Goal: Information Seeking & Learning: Learn about a topic

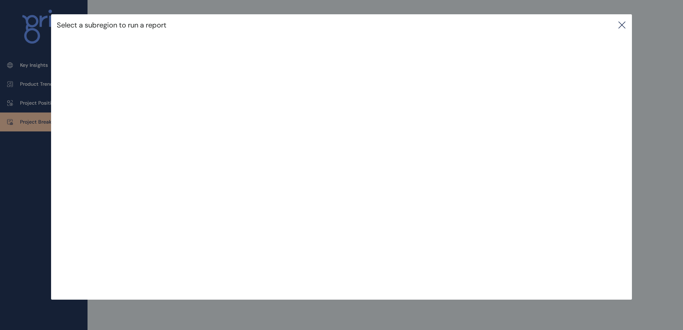
click at [624, 24] on icon at bounding box center [621, 25] width 9 height 9
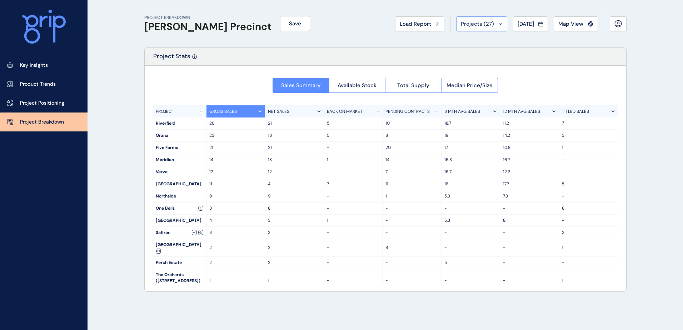
click at [479, 28] on button "Projects ( 27 )" at bounding box center [481, 23] width 51 height 15
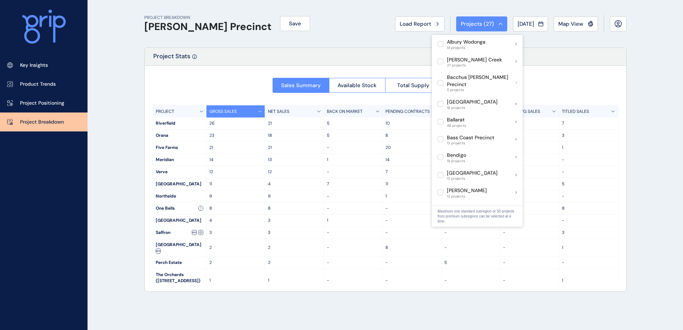
click at [558, 46] on div "PROJECT BREAKDOWN [PERSON_NAME] Precinct Save Load Report Projects ( 27 ) [DATE…" at bounding box center [385, 23] width 482 height 47
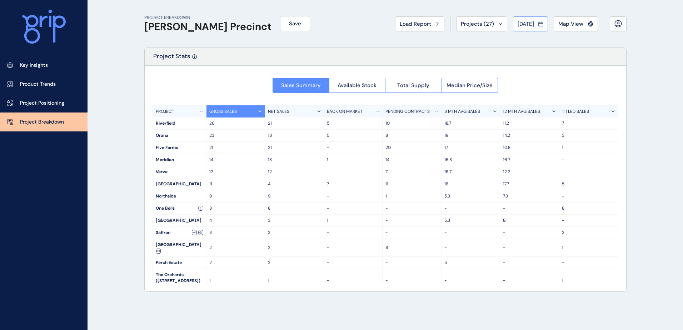
click at [536, 25] on div "[DATE]" at bounding box center [530, 23] width 26 height 7
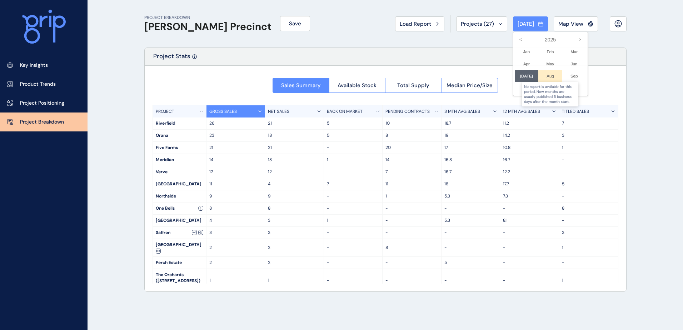
click at [547, 79] on div at bounding box center [550, 76] width 24 height 12
click at [380, 30] on div at bounding box center [341, 165] width 683 height 330
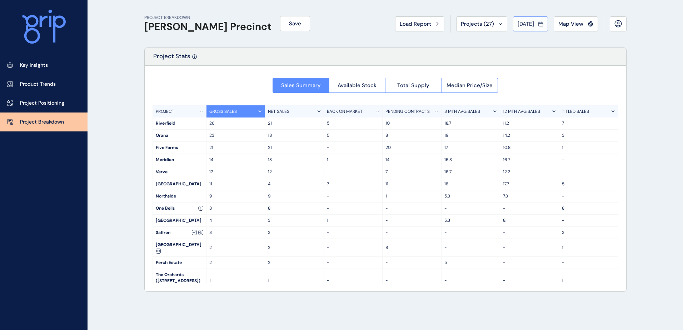
click at [529, 26] on span "[DATE]" at bounding box center [525, 23] width 16 height 7
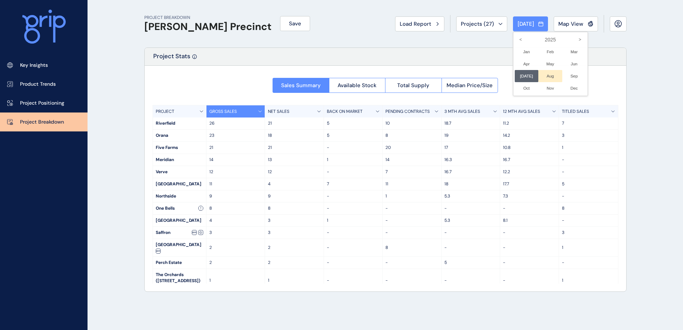
click at [547, 74] on li "Aug No report is available for this period. New months are usually published 5 …" at bounding box center [550, 76] width 24 height 12
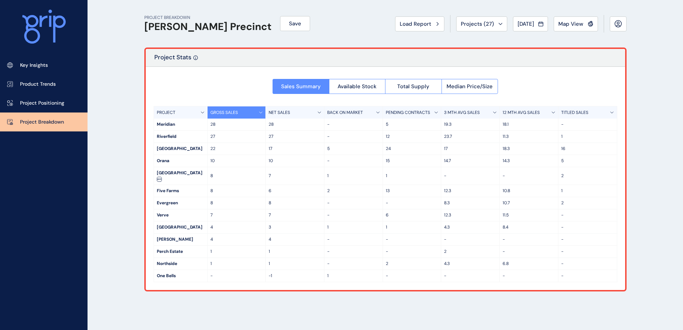
drag, startPoint x: 48, startPoint y: 67, endPoint x: 108, endPoint y: 107, distance: 72.8
click at [48, 67] on p "Key Insights" at bounding box center [34, 65] width 28 height 7
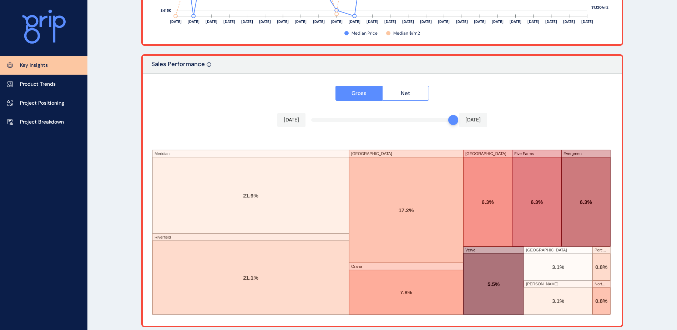
scroll to position [1184, 0]
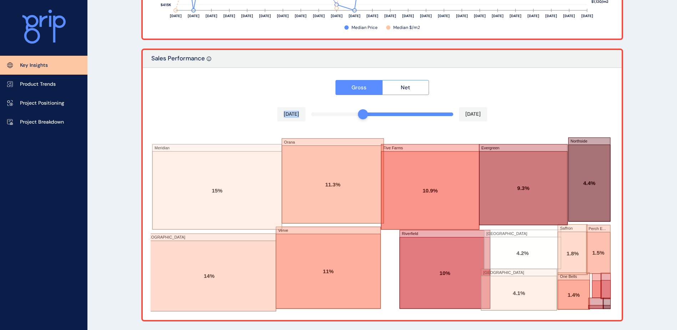
drag, startPoint x: 449, startPoint y: 116, endPoint x: 357, endPoint y: 111, distance: 92.6
click at [359, 111] on div "Gross Net Jan 2025 Aug 2025 Meridian Smiths Lane Orana Verve Five Farms Riverfi…" at bounding box center [382, 194] width 479 height 252
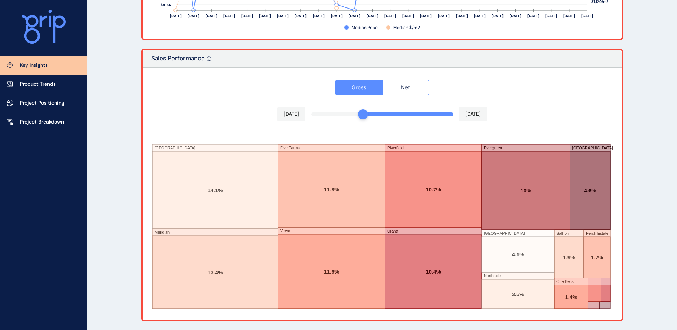
click at [450, 129] on div "Gross Net Jan 2025 Aug 2025 Smiths Lane Meridian Five Farms Verve Riverfield Or…" at bounding box center [382, 194] width 479 height 252
drag, startPoint x: 356, startPoint y: 112, endPoint x: 315, endPoint y: 113, distance: 40.7
click at [315, 113] on div at bounding box center [311, 114] width 10 height 10
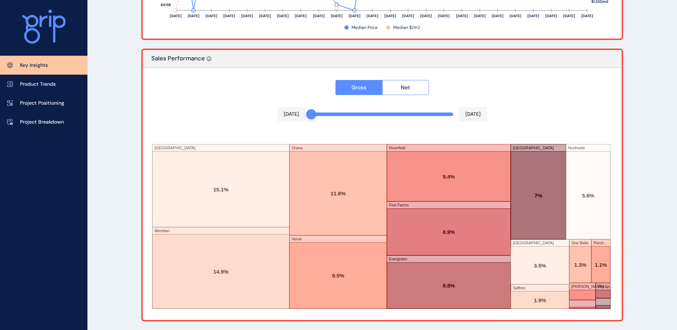
drag, startPoint x: 54, startPoint y: 118, endPoint x: 102, endPoint y: 140, distance: 53.2
click at [54, 118] on link "Project Breakdown" at bounding box center [43, 121] width 87 height 19
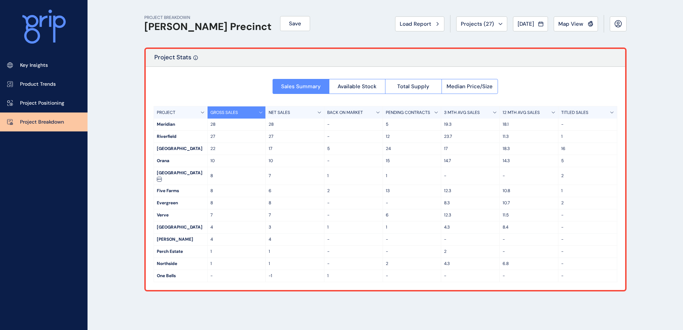
click at [180, 113] on div "PROJECT" at bounding box center [181, 112] width 54 height 12
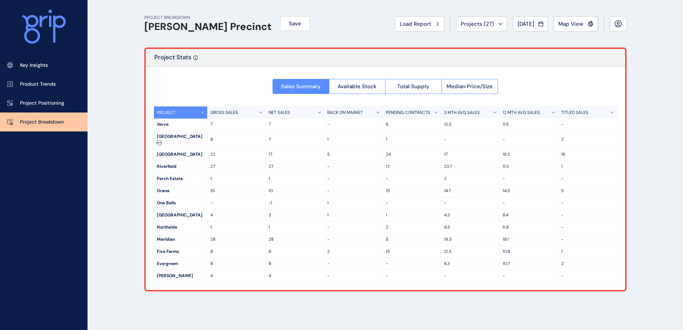
click at [180, 113] on div "PROJECT" at bounding box center [181, 112] width 54 height 12
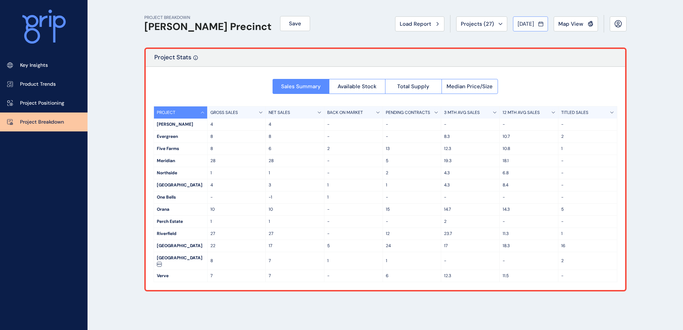
click at [531, 22] on span "Aug 2025" at bounding box center [525, 23] width 16 height 7
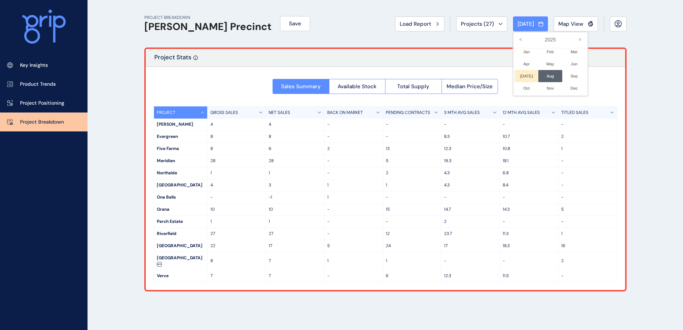
click at [518, 75] on li "Jul No report is available for this period. New months are usually published 5 …" at bounding box center [527, 76] width 24 height 12
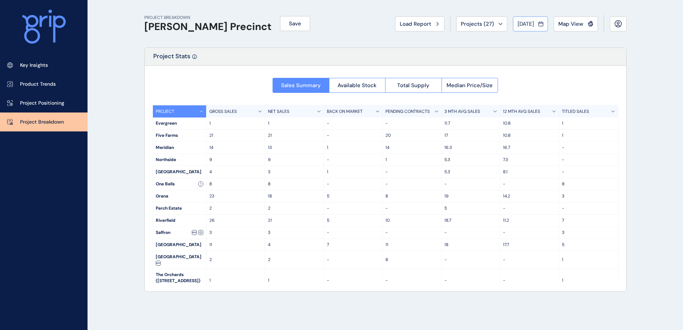
click at [523, 25] on span "[DATE]" at bounding box center [525, 23] width 16 height 7
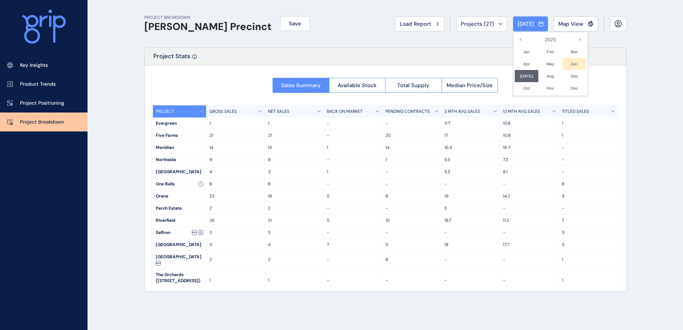
click at [570, 61] on li "Jun No report is available for this period. New months are usually published 5 …" at bounding box center [574, 64] width 24 height 12
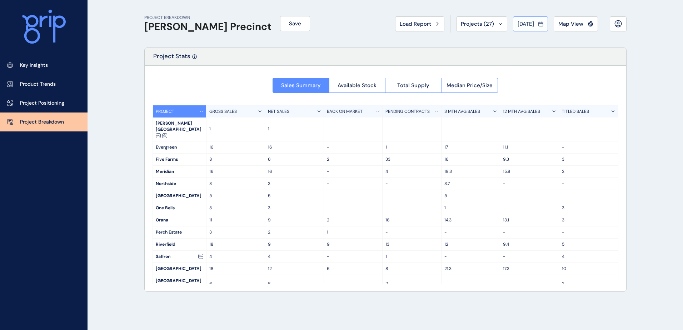
click at [527, 22] on span "Jun 2025" at bounding box center [525, 23] width 16 height 7
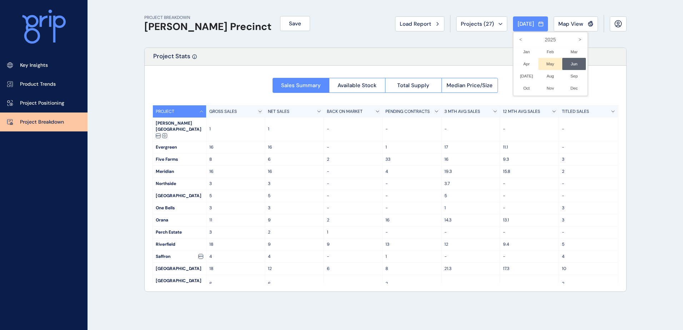
click at [547, 62] on li "May No report is available for this period. New months are usually published 5 …" at bounding box center [550, 64] width 24 height 12
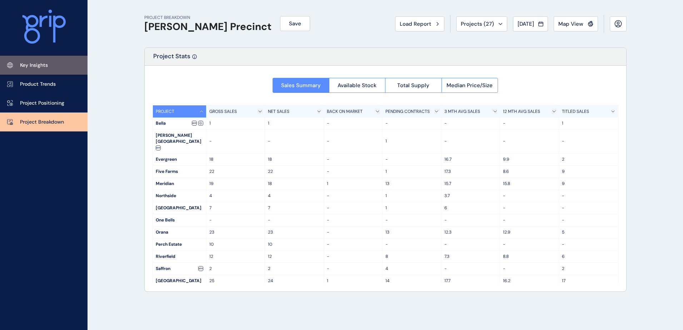
click at [32, 60] on link "Key Insights" at bounding box center [43, 65] width 87 height 19
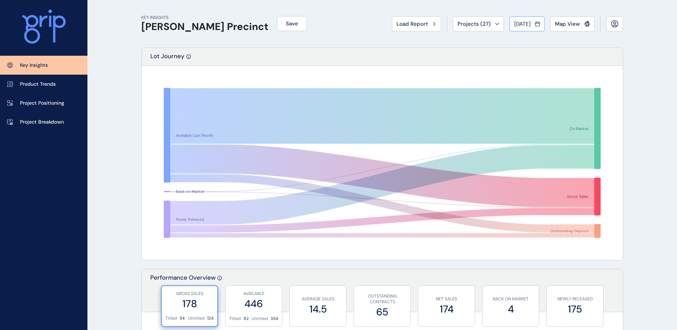
click at [521, 27] on button "May 2025" at bounding box center [527, 23] width 35 height 15
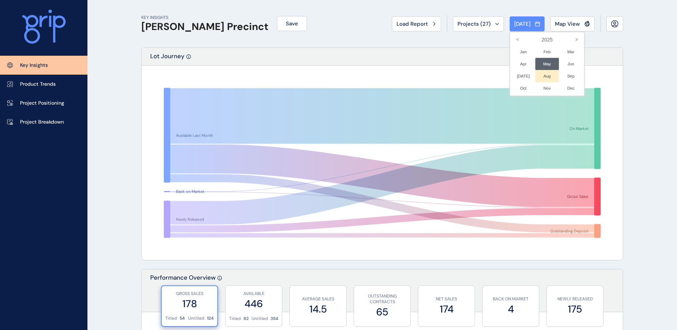
click at [542, 75] on li "Aug No report is available for this period. New months are usually published 5 …" at bounding box center [548, 76] width 24 height 12
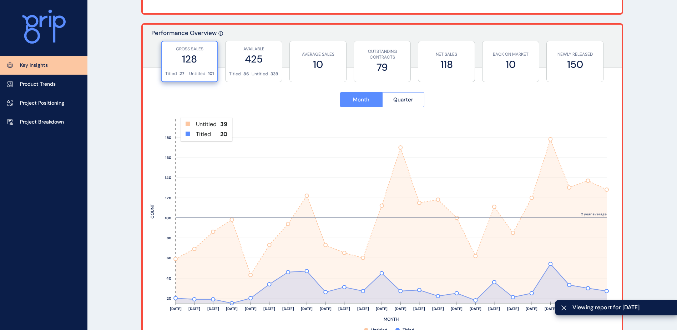
scroll to position [250, 0]
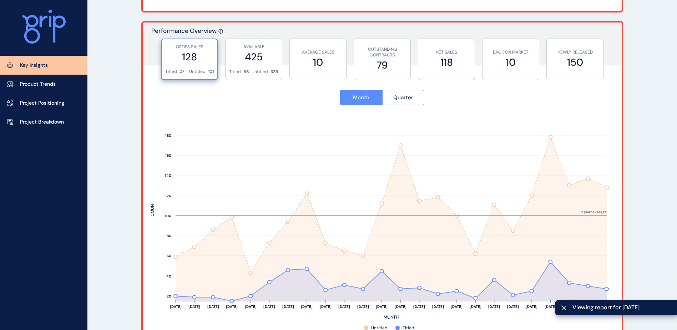
click at [192, 63] on label "128" at bounding box center [189, 57] width 49 height 14
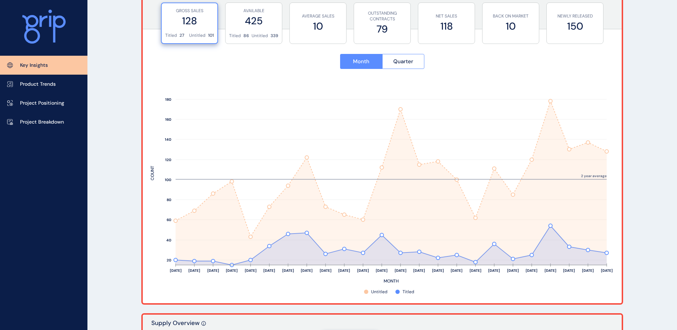
scroll to position [286, 0]
click at [49, 99] on link "Project Positioning" at bounding box center [43, 103] width 87 height 19
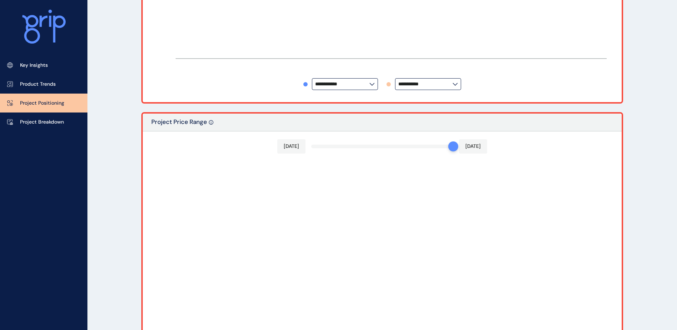
type input "********"
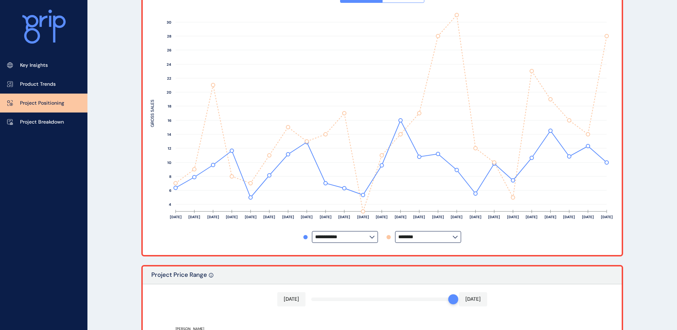
scroll to position [143, 0]
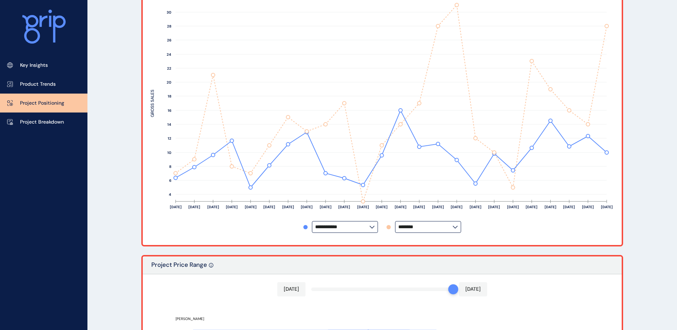
click at [357, 222] on label "**********" at bounding box center [345, 227] width 66 height 12
click at [344, 180] on div "Orana" at bounding box center [344, 187] width 65 height 14
type input "*****"
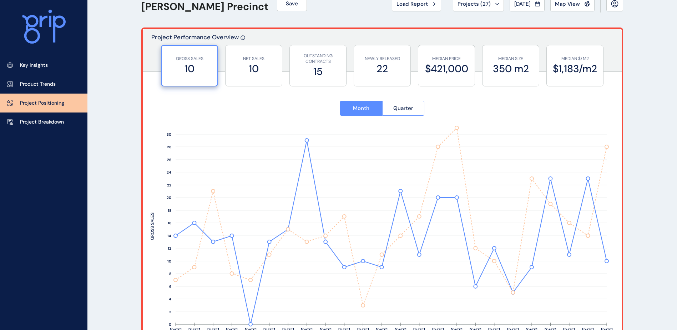
scroll to position [36, 0]
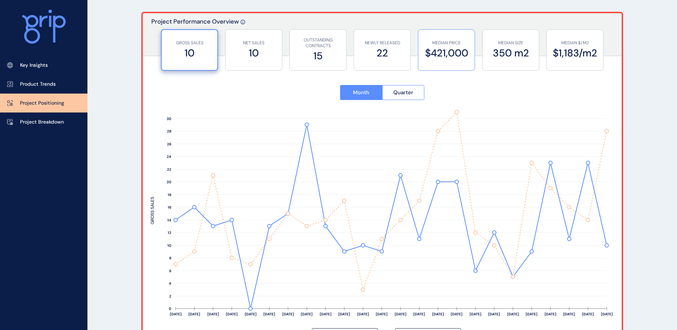
click at [447, 45] on p "MEDIAN PRICE" at bounding box center [446, 43] width 49 height 6
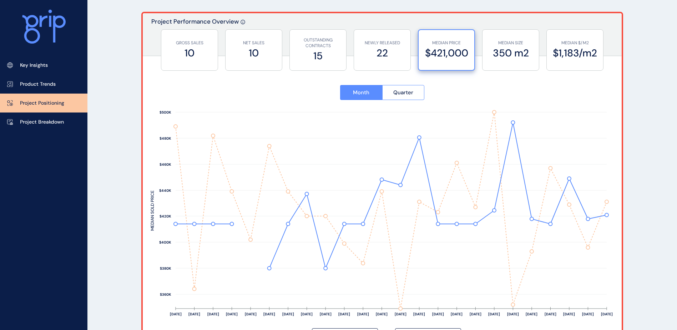
drag, startPoint x: 517, startPoint y: 46, endPoint x: 678, endPoint y: 160, distance: 197.8
click at [517, 47] on label "350 m2" at bounding box center [510, 53] width 49 height 14
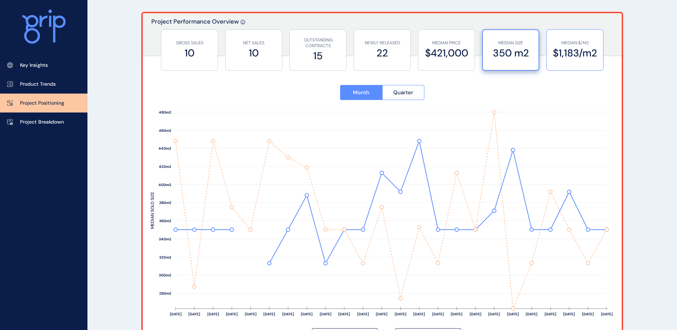
click at [582, 41] on p "MEDIAN $/M2" at bounding box center [575, 43] width 49 height 6
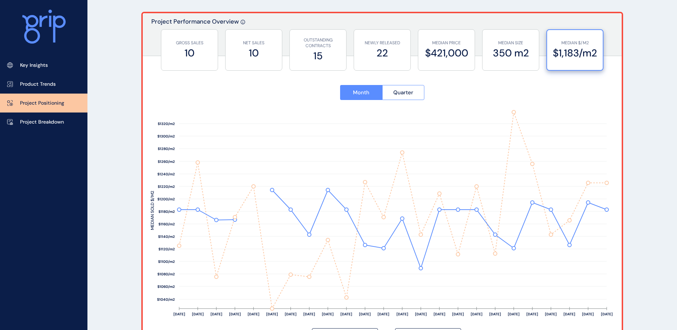
click at [521, 29] on div "Project Performance Overview" at bounding box center [382, 34] width 479 height 43
click at [520, 40] on p "MEDIAN SIZE" at bounding box center [510, 43] width 49 height 6
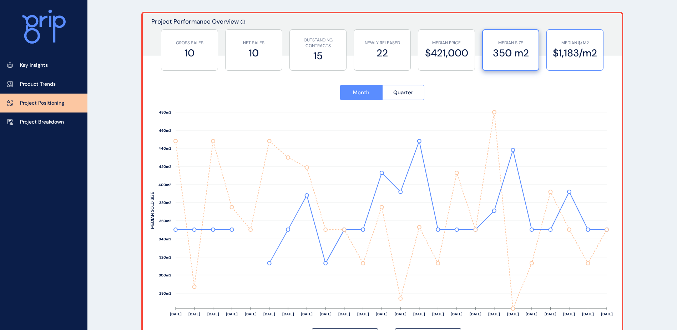
click at [563, 68] on div "Month Quarter Sep ’23 Oct ’23 Nov ’23 Dec ’23 Jan ’24 Feb ’24 Mar ’24 Apr ’24 M…" at bounding box center [382, 208] width 479 height 287
click at [561, 61] on div "MEDIAN $/M2 $1,183/m2" at bounding box center [575, 50] width 49 height 41
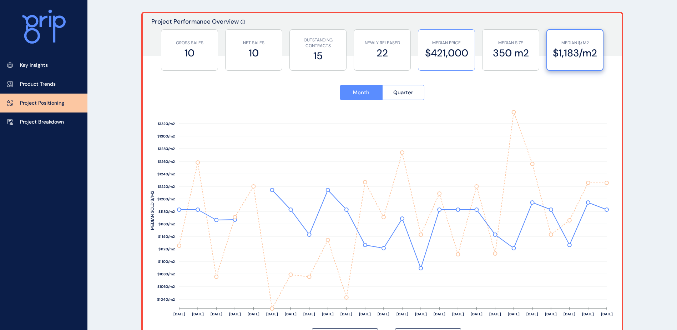
click at [453, 43] on p "MEDIAN PRICE" at bounding box center [446, 43] width 49 height 6
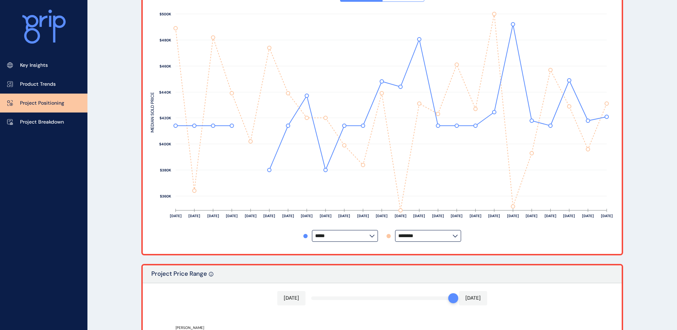
scroll to position [0, 0]
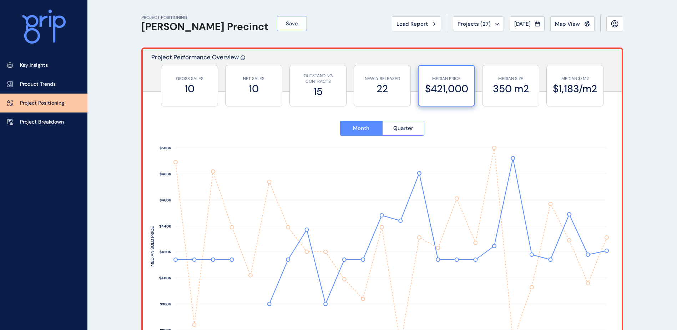
click at [277, 22] on button "Save" at bounding box center [292, 23] width 30 height 15
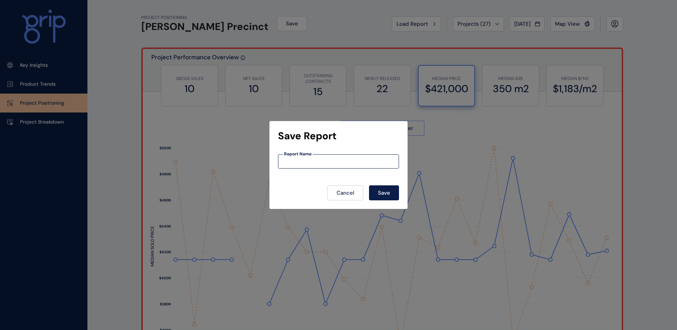
click at [302, 160] on input at bounding box center [339, 162] width 120 height 6
type input "*****"
click at [382, 191] on span "Save" at bounding box center [384, 192] width 12 height 7
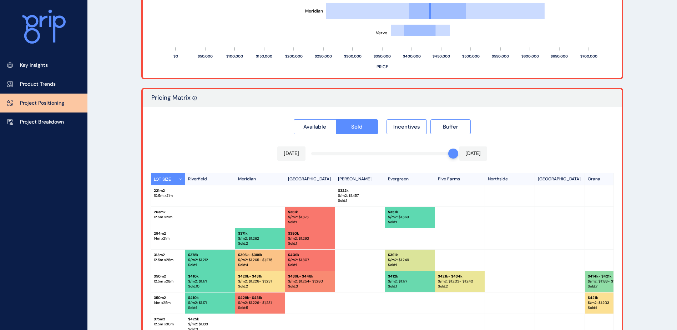
drag, startPoint x: 61, startPoint y: 79, endPoint x: 102, endPoint y: 110, distance: 51.2
click at [61, 79] on link "Product Trends" at bounding box center [43, 84] width 87 height 19
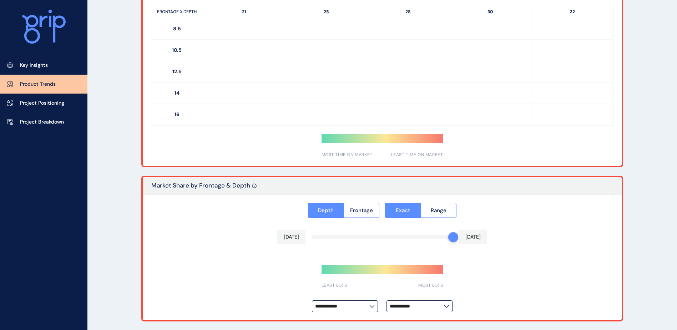
type input "**********"
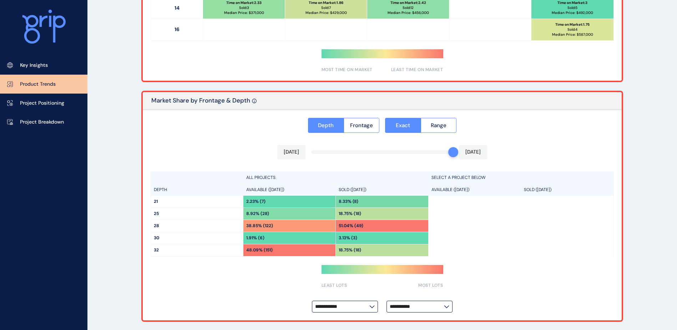
scroll to position [512, 0]
click at [410, 305] on input "**********" at bounding box center [417, 306] width 54 height 5
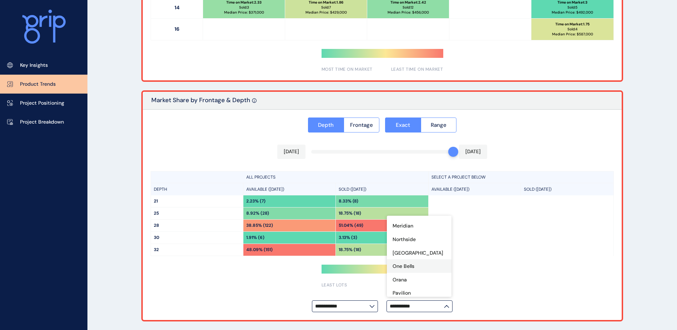
scroll to position [214, 0]
click at [417, 291] on div "Riverfield" at bounding box center [419, 298] width 65 height 14
type input "**********"
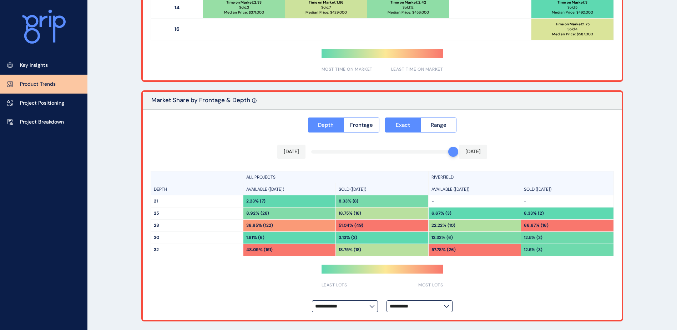
click at [571, 142] on div "**********" at bounding box center [382, 215] width 479 height 211
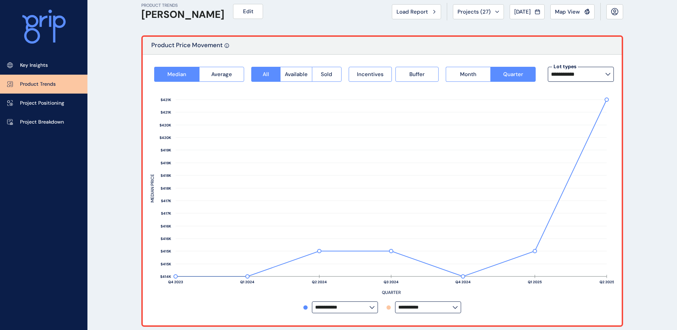
scroll to position [191, 0]
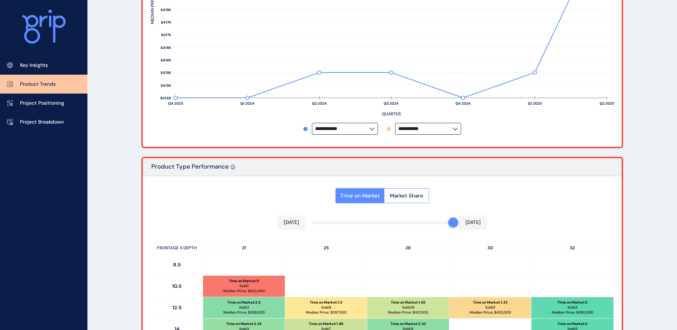
drag, startPoint x: 46, startPoint y: 59, endPoint x: 89, endPoint y: 130, distance: 83.7
click at [46, 59] on link "Key Insights" at bounding box center [43, 65] width 87 height 19
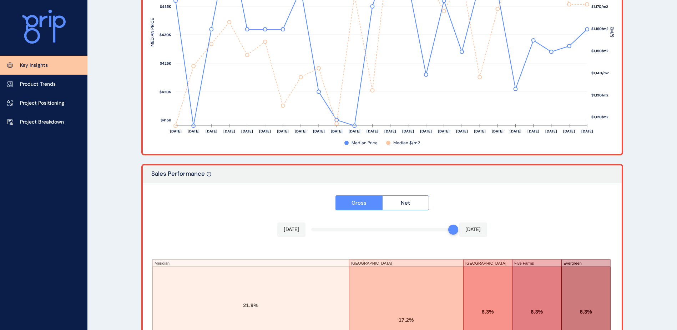
scroll to position [1119, 0]
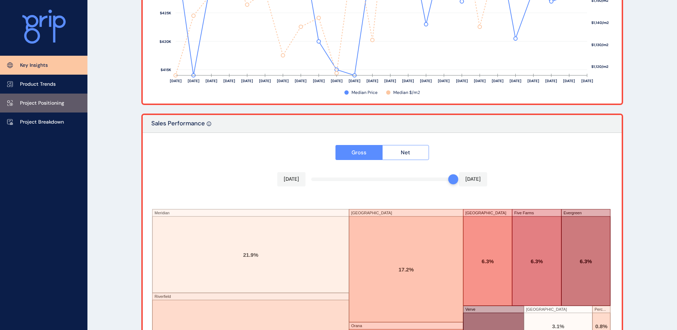
click at [54, 105] on p "Project Positioning" at bounding box center [42, 103] width 44 height 7
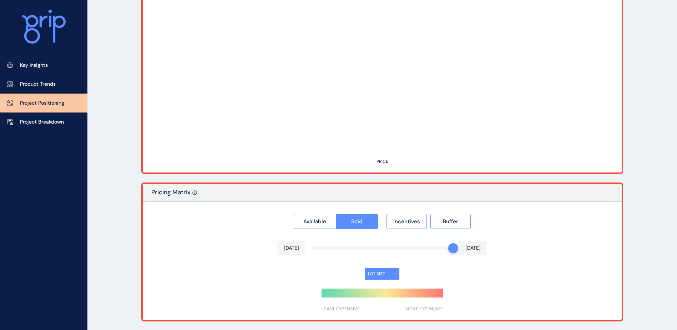
type input "********"
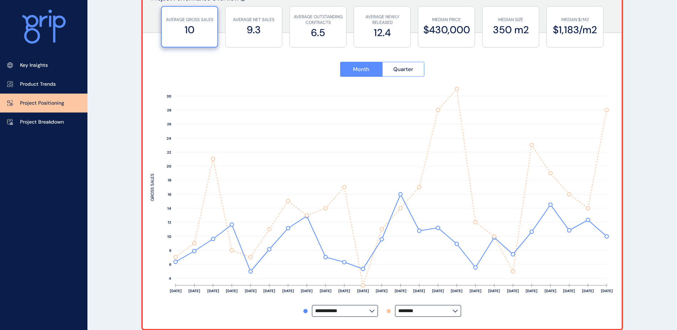
scroll to position [71, 0]
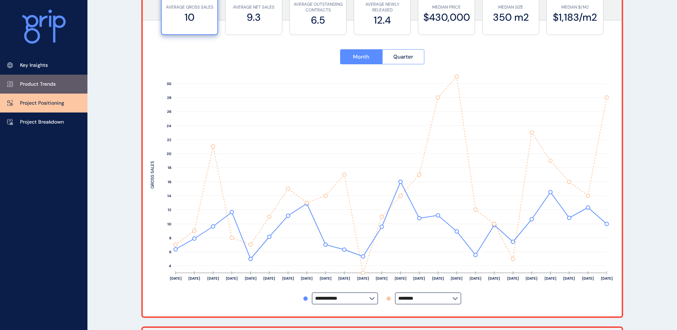
click at [42, 84] on p "Product Trends" at bounding box center [38, 84] width 36 height 7
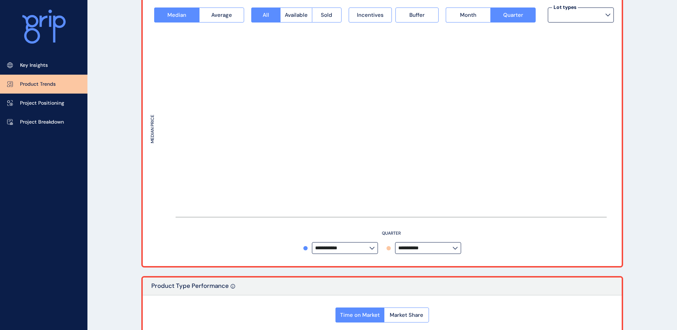
type input "**********"
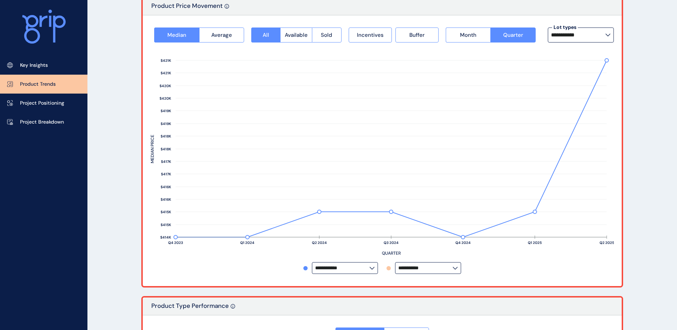
scroll to position [36, 0]
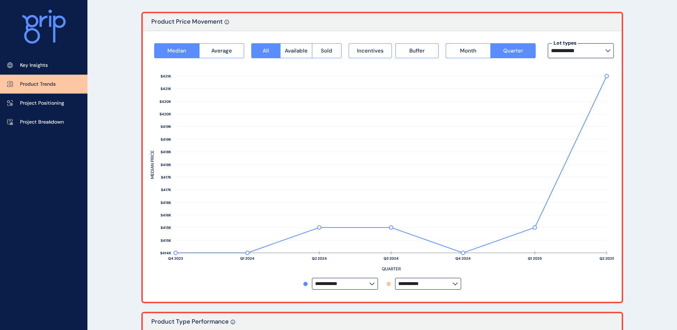
click at [329, 286] on input "**********" at bounding box center [342, 283] width 54 height 5
click at [339, 217] on div "Orana" at bounding box center [344, 222] width 65 height 14
type input "*****"
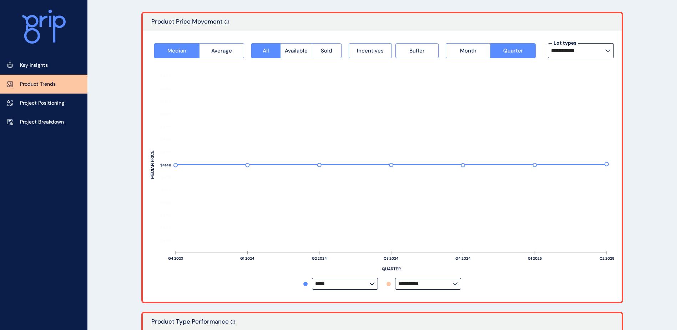
click at [442, 279] on label "**********" at bounding box center [428, 284] width 66 height 12
click at [426, 220] on div "Riverfield" at bounding box center [428, 226] width 65 height 14
type input "**********"
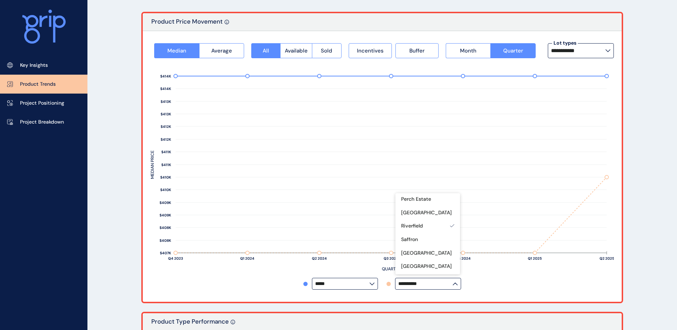
click at [323, 53] on span "Sold" at bounding box center [326, 50] width 11 height 7
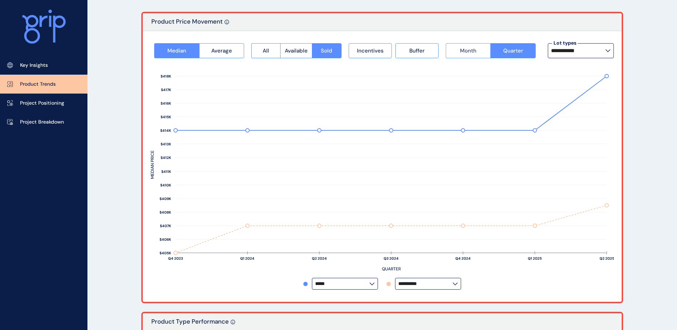
click at [473, 46] on button "Month" at bounding box center [468, 50] width 45 height 15
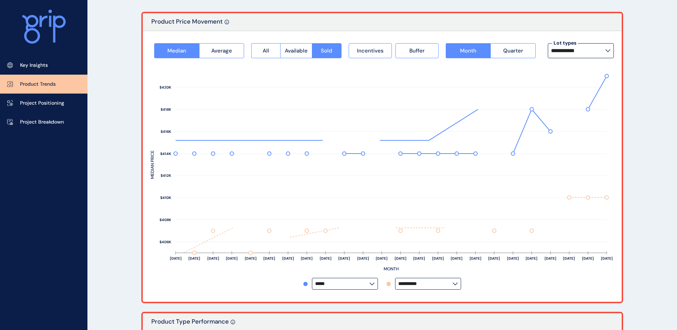
click at [605, 48] on input "**********" at bounding box center [578, 51] width 54 height 6
click at [585, 89] on div "14m x 28m 243 lots sold" at bounding box center [581, 89] width 66 height 18
type input "*********"
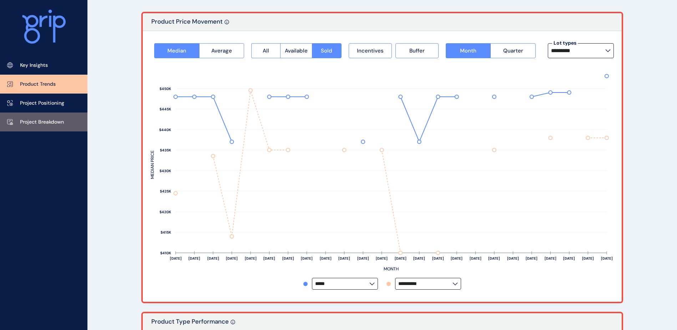
click at [41, 119] on p "Project Breakdown" at bounding box center [42, 122] width 44 height 7
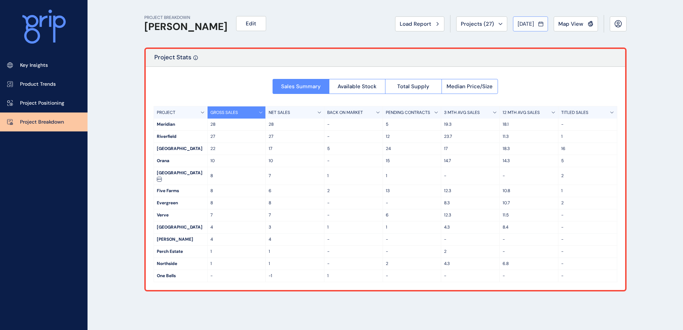
click at [521, 26] on span "Aug 2025" at bounding box center [525, 23] width 16 height 7
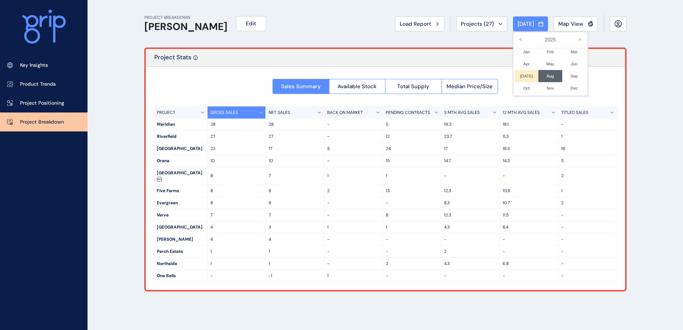
click at [516, 75] on li "Jul No report is available for this period. New months are usually published 5 …" at bounding box center [527, 76] width 24 height 12
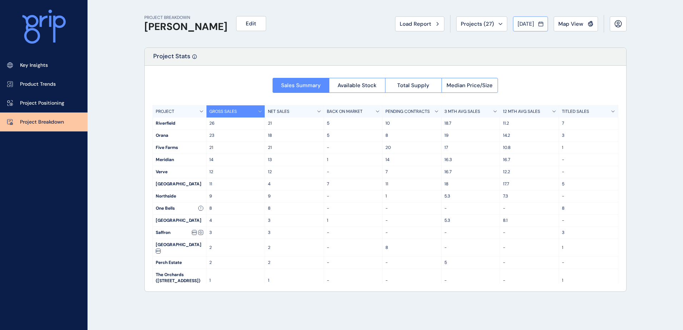
click at [523, 28] on button "[DATE]" at bounding box center [530, 23] width 35 height 15
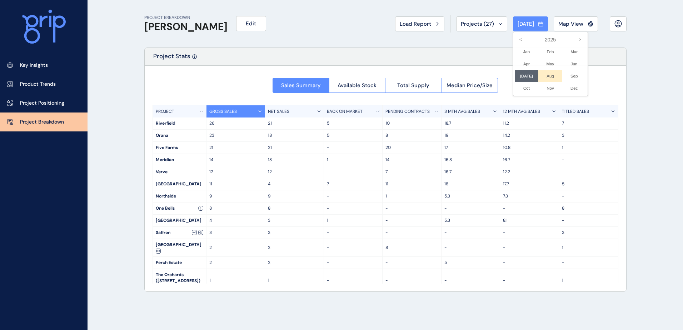
click at [543, 75] on li "Aug No report is available for this period. New months are usually published 5 …" at bounding box center [550, 76] width 24 height 12
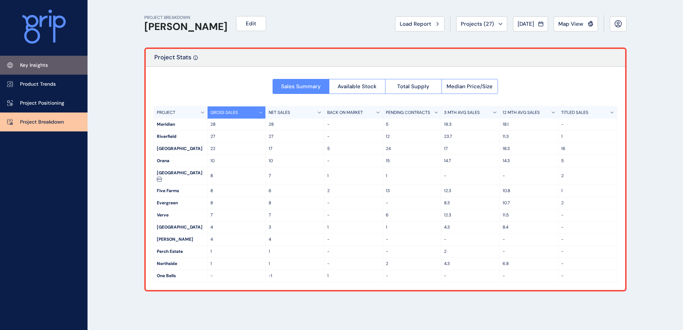
click at [37, 70] on link "Key Insights" at bounding box center [43, 65] width 87 height 19
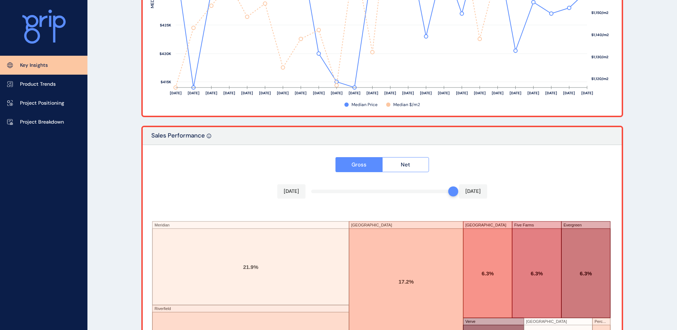
scroll to position [1143, 0]
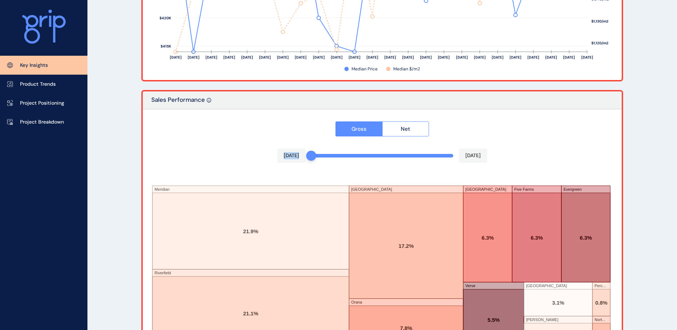
drag, startPoint x: 452, startPoint y: 159, endPoint x: 272, endPoint y: 147, distance: 180.4
click at [274, 147] on div "Gross Net Sep 2024 Aug 2025 Meridian Riverfield Smiths Lane Orana Smiths Park F…" at bounding box center [382, 235] width 479 height 252
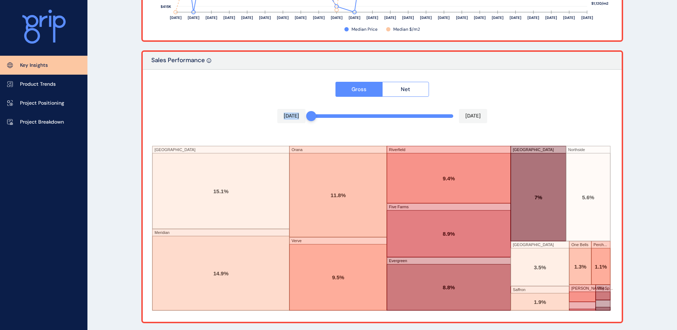
scroll to position [1184, 0]
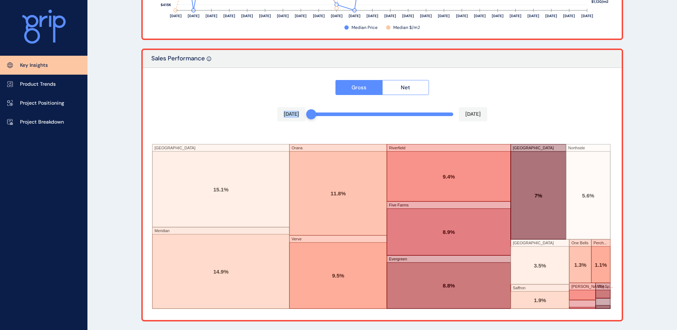
click at [217, 99] on div "Gross Net Sep 2024 Aug 2025 Smiths Lane Meridian Orana Verve Riverfield Five Fa…" at bounding box center [382, 194] width 479 height 252
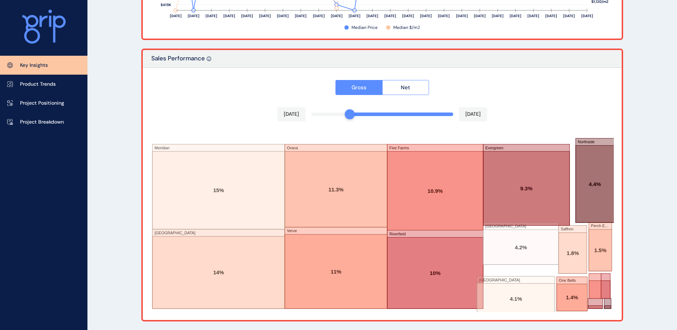
drag, startPoint x: 318, startPoint y: 114, endPoint x: 359, endPoint y: 114, distance: 41.4
click at [359, 114] on div at bounding box center [382, 114] width 142 height 4
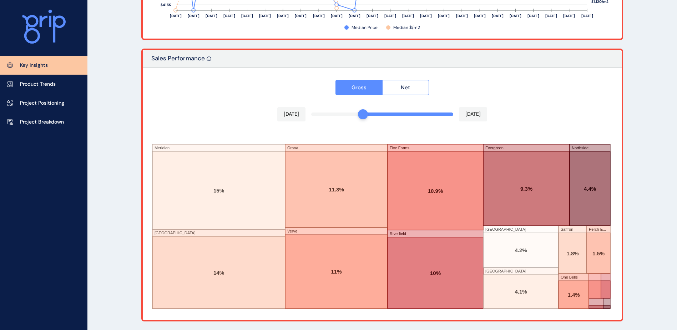
click at [364, 114] on div at bounding box center [363, 114] width 10 height 10
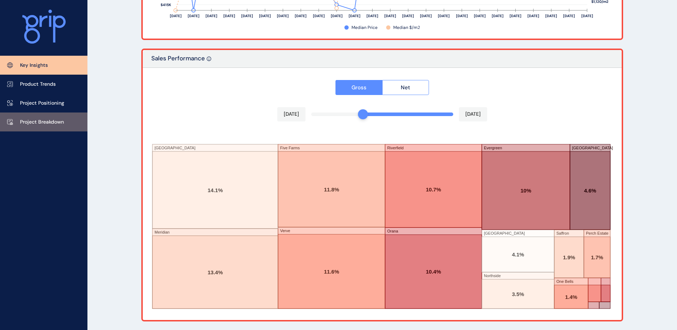
click at [54, 120] on p "Project Breakdown" at bounding box center [42, 122] width 44 height 7
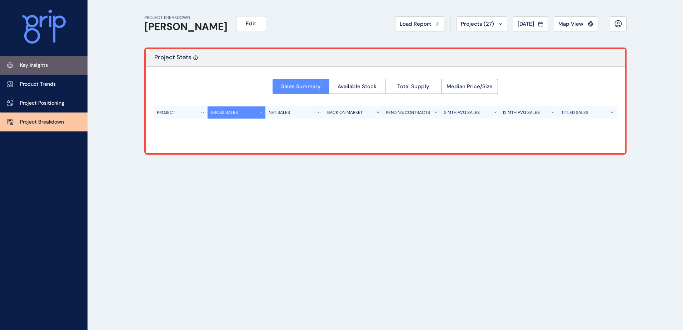
click at [37, 61] on link "Key Insights" at bounding box center [43, 65] width 87 height 19
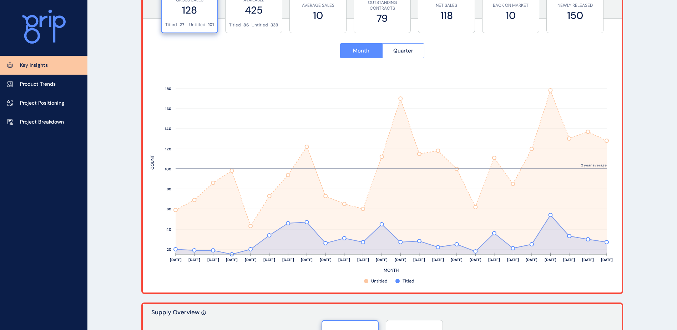
scroll to position [286, 0]
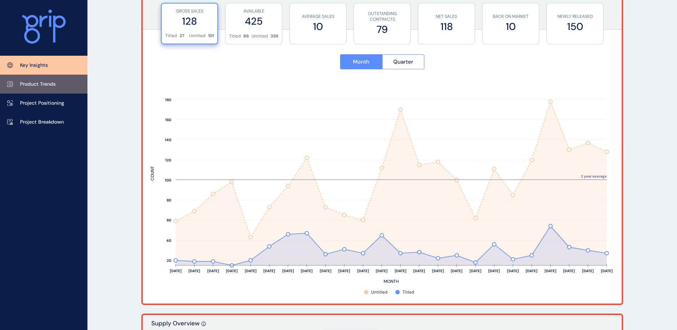
click at [58, 85] on link "Product Trends" at bounding box center [43, 84] width 87 height 19
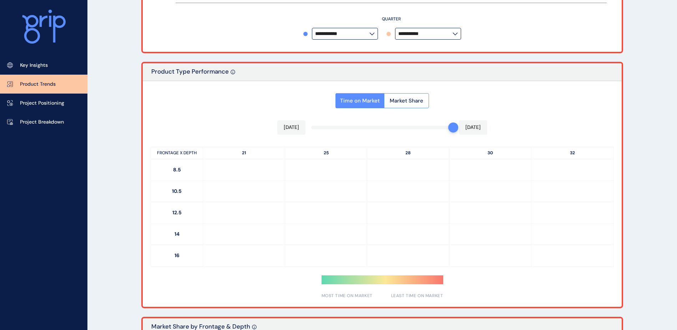
type input "**********"
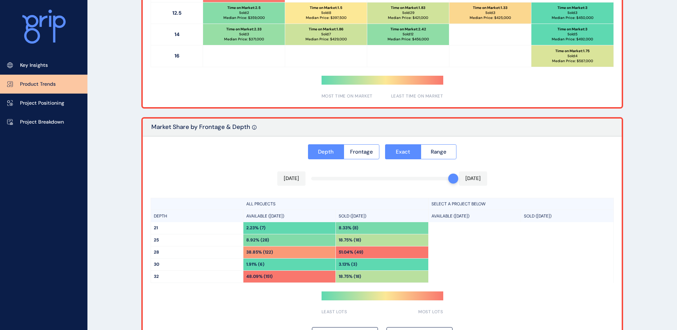
scroll to position [512, 0]
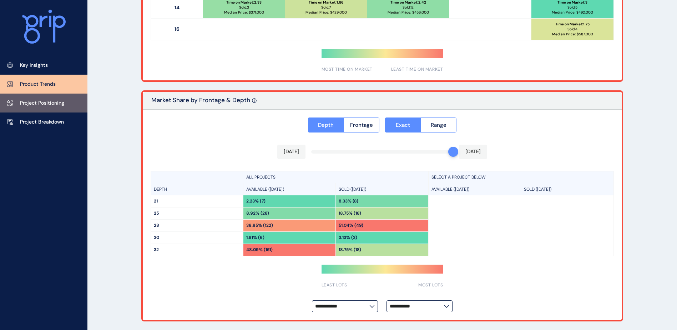
click at [54, 100] on p "Project Positioning" at bounding box center [42, 103] width 44 height 7
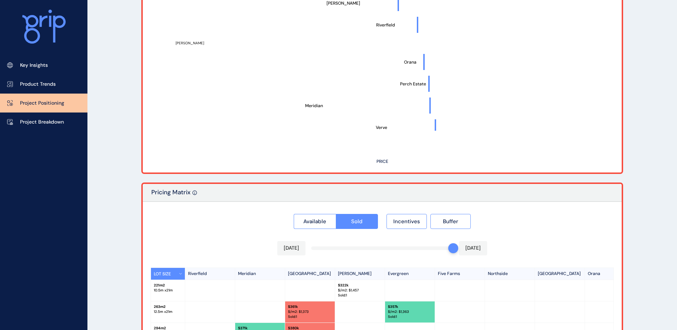
type input "********"
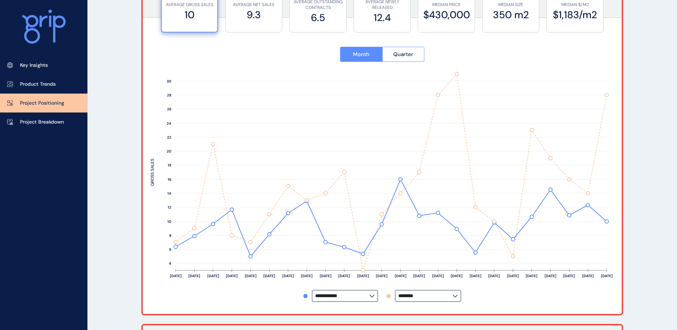
scroll to position [155, 0]
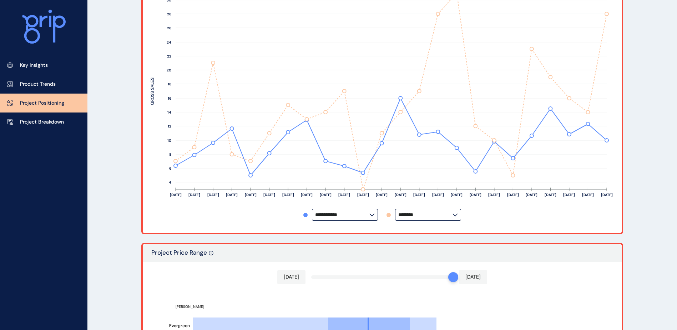
click at [354, 213] on input "**********" at bounding box center [342, 214] width 54 height 5
click at [350, 170] on div "Orana" at bounding box center [344, 172] width 65 height 14
type input "*****"
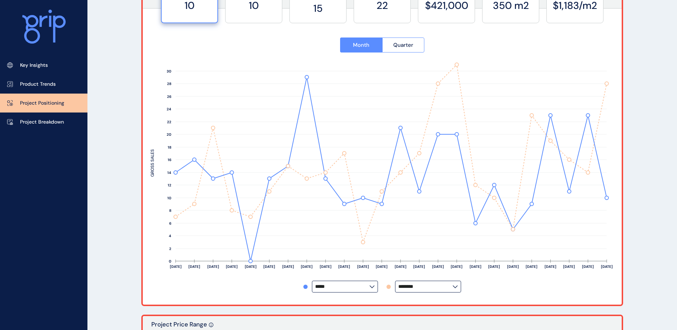
scroll to position [48, 0]
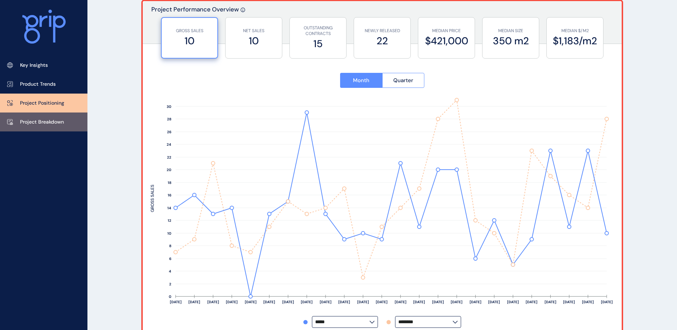
click at [50, 126] on link "Project Breakdown" at bounding box center [43, 121] width 87 height 19
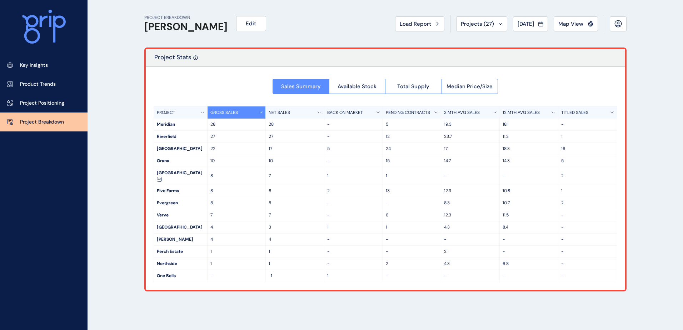
click at [459, 112] on p "3 MTH AVG SALES" at bounding box center [462, 113] width 36 height 6
